Goal: Check status: Check status

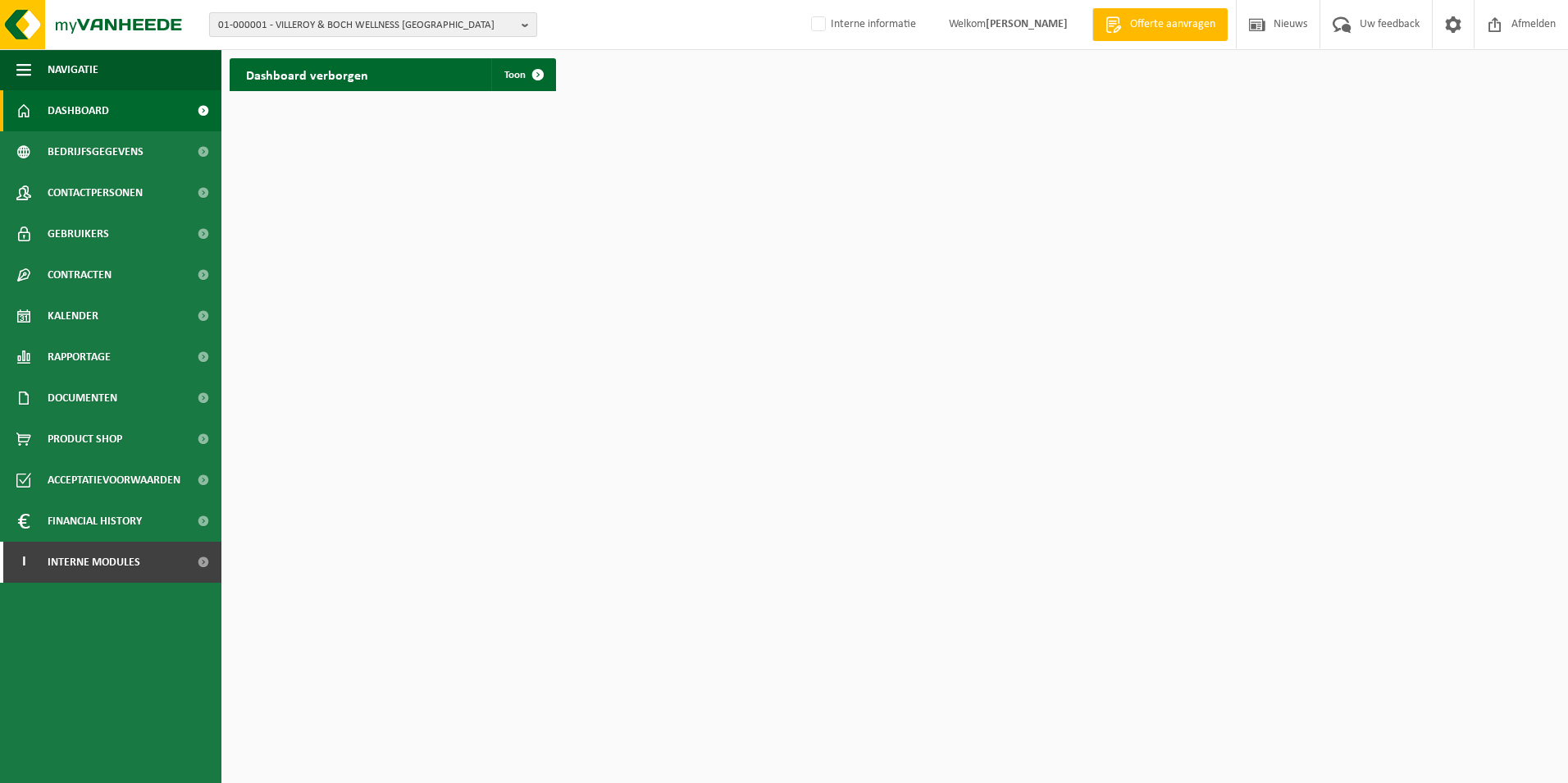
click at [403, 23] on span "01-000001 - VILLEROY & BOCH WELLNESS [GEOGRAPHIC_DATA]" at bounding box center [366, 25] width 297 height 24
type input "01-020091"
click at [419, 131] on html "01-000001 - VILLEROY & BOCH WELLNESS [GEOGRAPHIC_DATA] 01-020091 01-000001 - VI…" at bounding box center [784, 392] width 1568 height 783
click at [301, 44] on input "01-020091" at bounding box center [373, 51] width 320 height 21
click at [284, 41] on input "01-020091" at bounding box center [373, 51] width 320 height 21
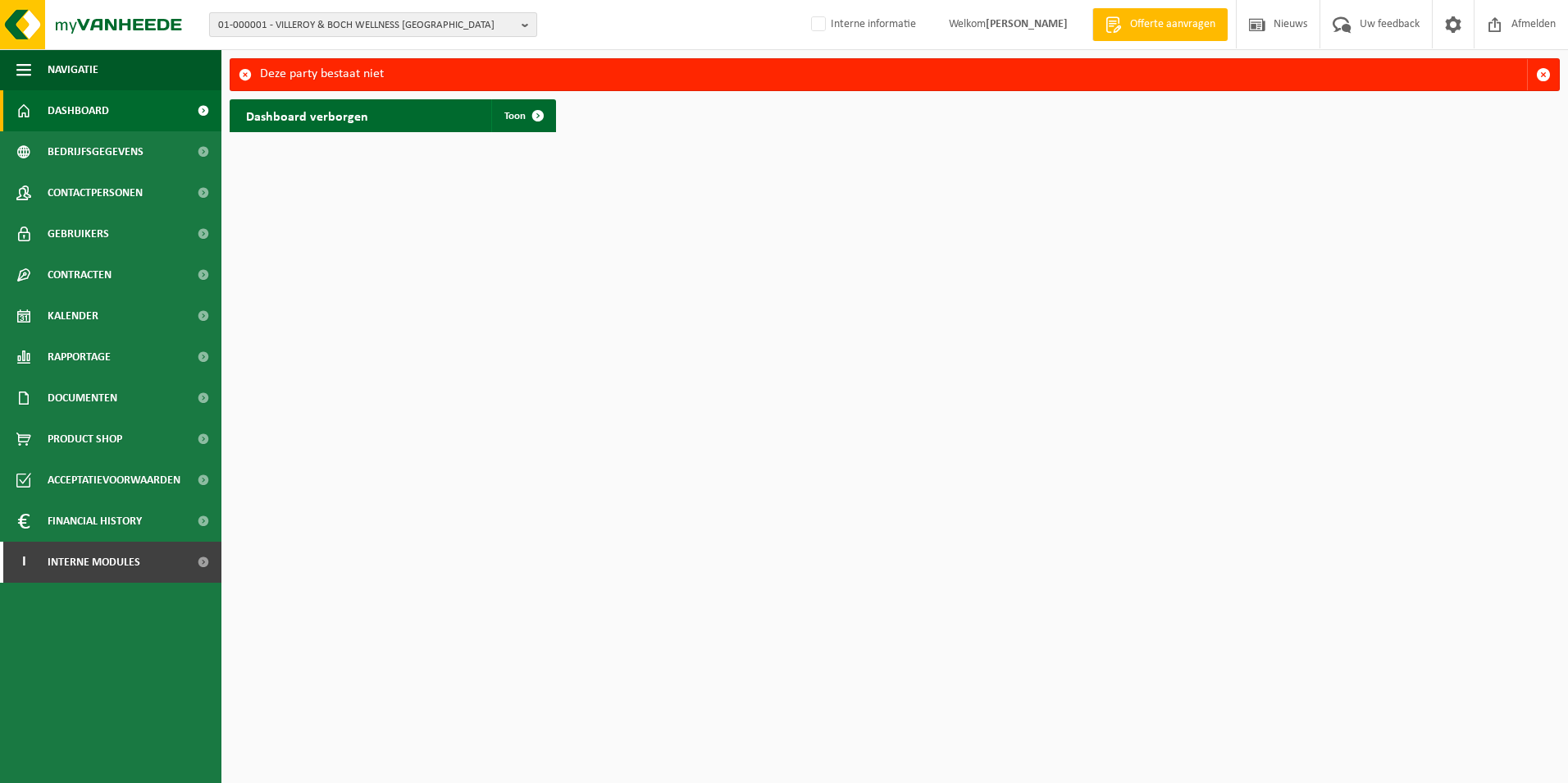
click at [289, 18] on span "01-000001 - VILLEROY & BOCH WELLNESS [GEOGRAPHIC_DATA]" at bounding box center [366, 25] width 297 height 24
type input "01-020091"
click at [452, 238] on html "01-000001 - VILLEROY & BOCH WELLNESS [GEOGRAPHIC_DATA] 01-020091 01-000001 - VI…" at bounding box center [784, 392] width 1568 height 783
